Goal: Task Accomplishment & Management: Manage account settings

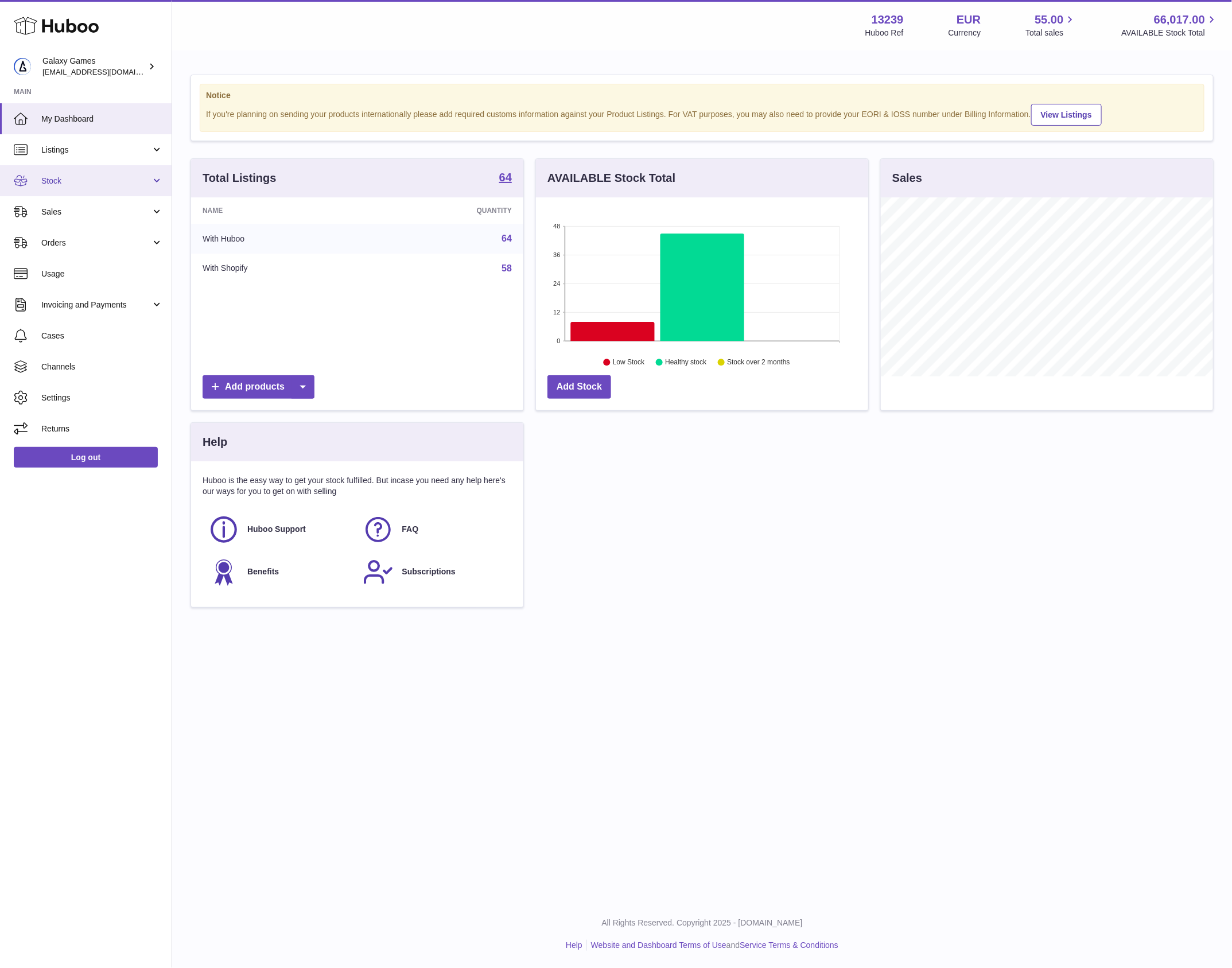
scroll to position [179, 332]
click at [149, 306] on span "Invoicing and Payments" at bounding box center [96, 305] width 110 height 11
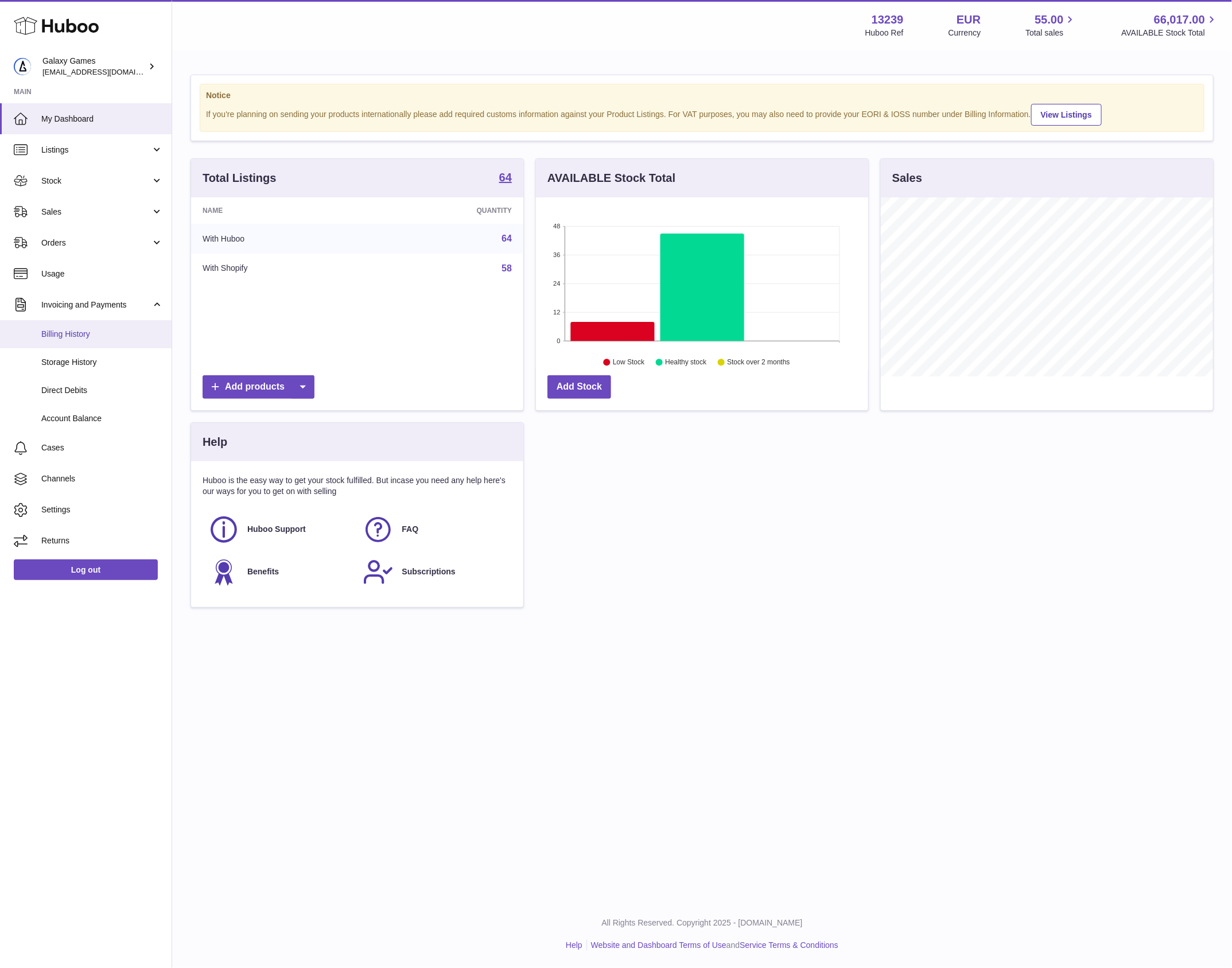
click at [146, 331] on span "Billing History" at bounding box center [102, 334] width 122 height 11
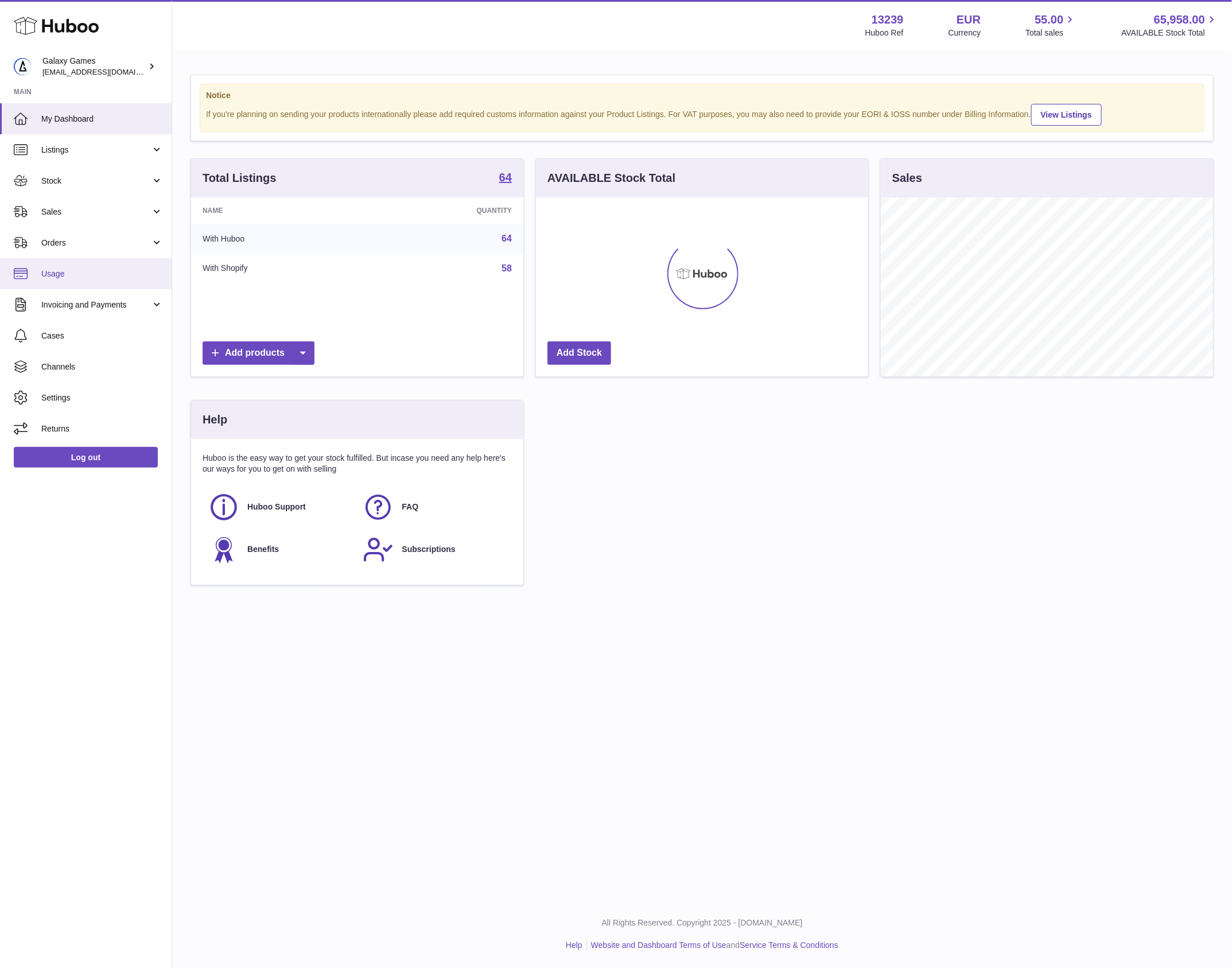
scroll to position [179, 332]
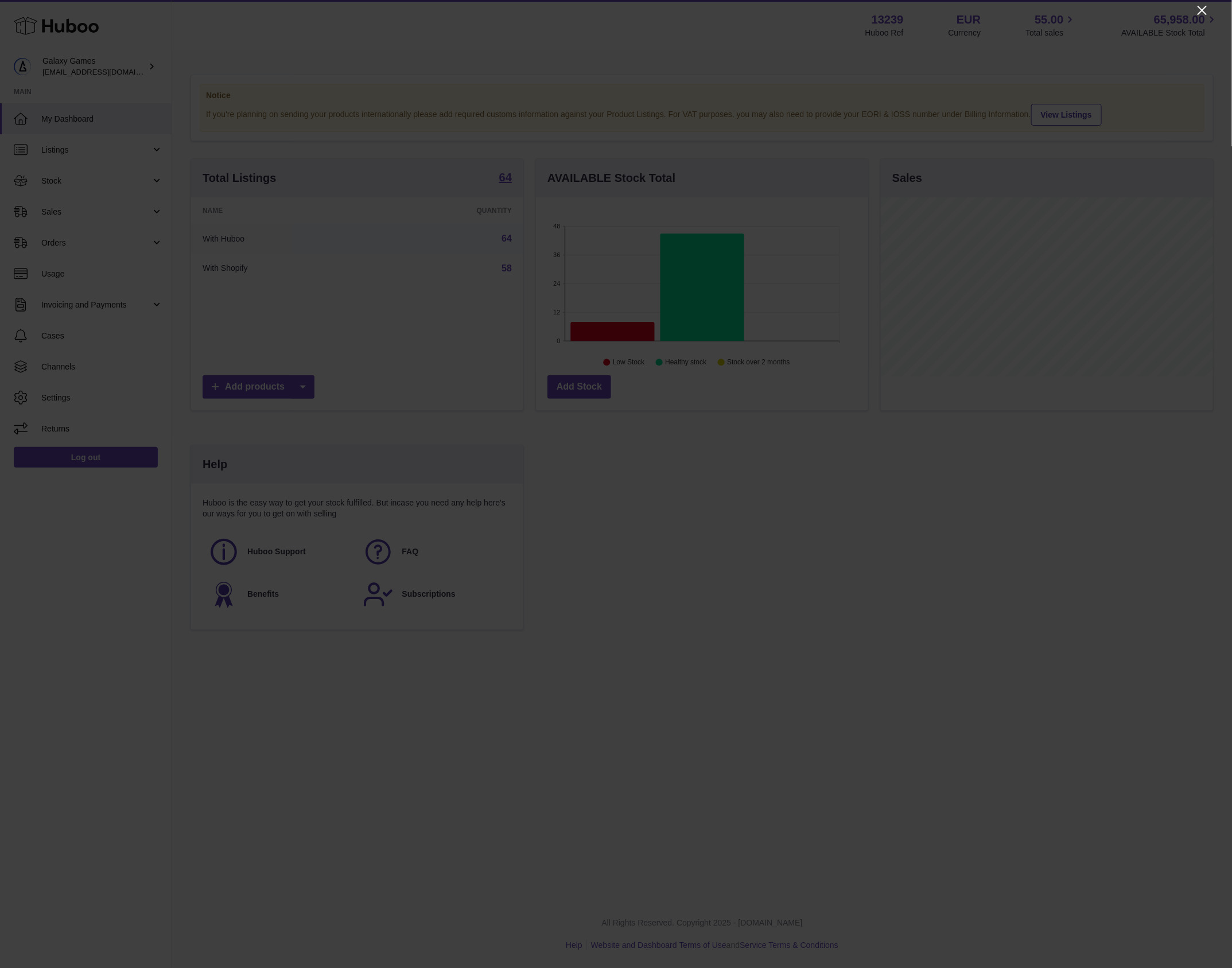
click at [1201, 12] on icon "Close" at bounding box center [1202, 10] width 14 height 14
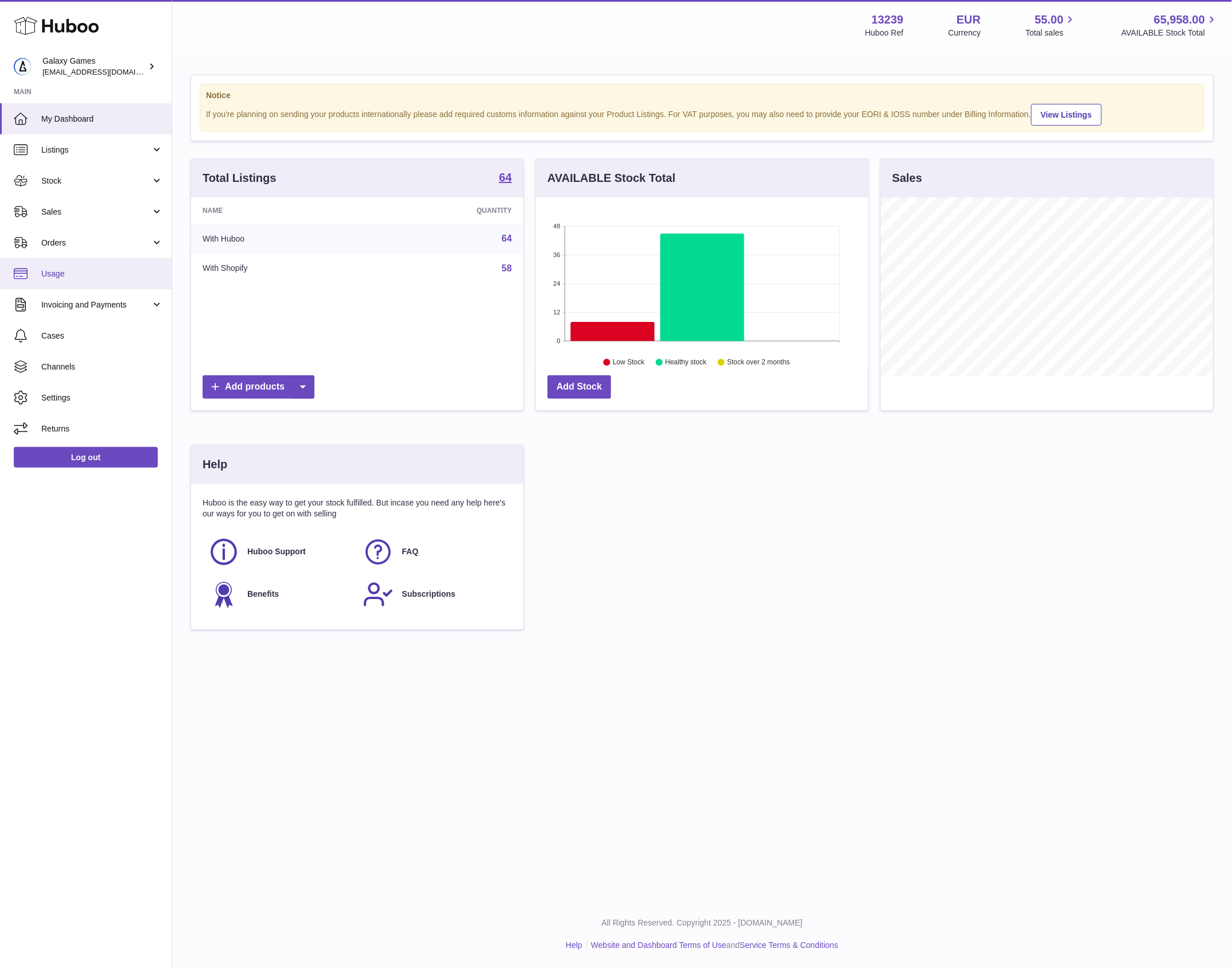
click at [87, 276] on span "Usage" at bounding box center [102, 274] width 122 height 11
